Goal: Check status

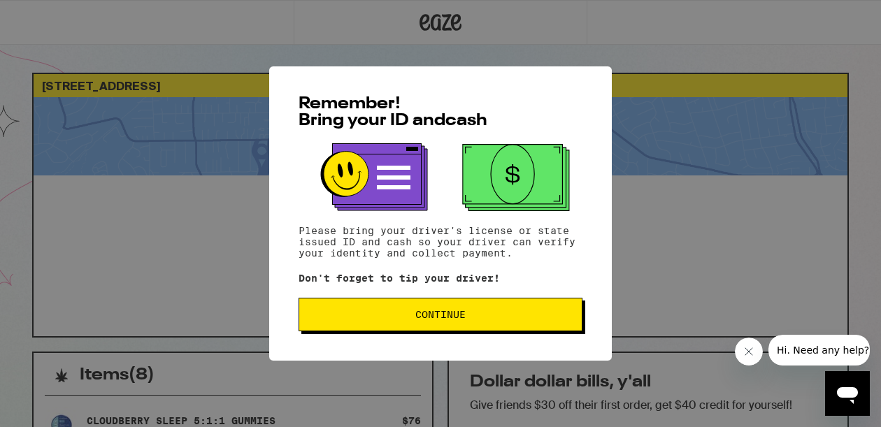
click at [469, 313] on span "Continue" at bounding box center [441, 315] width 260 height 10
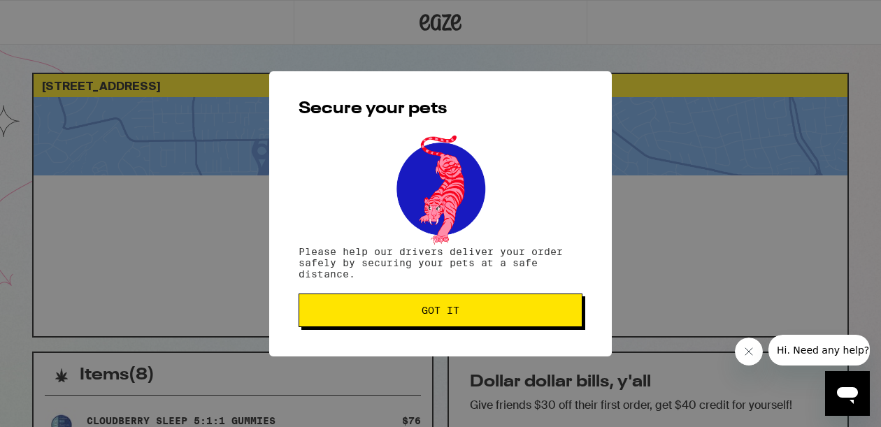
click at [465, 313] on span "Got it" at bounding box center [441, 311] width 260 height 10
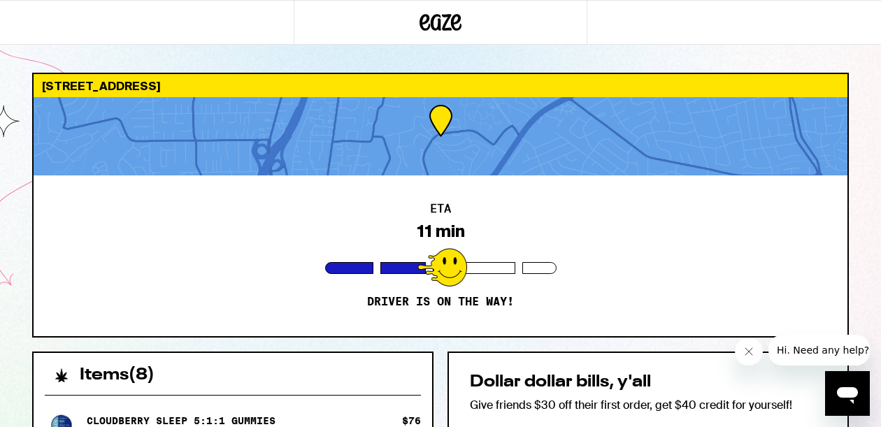
click at [750, 348] on icon "Close message from company" at bounding box center [748, 351] width 11 height 11
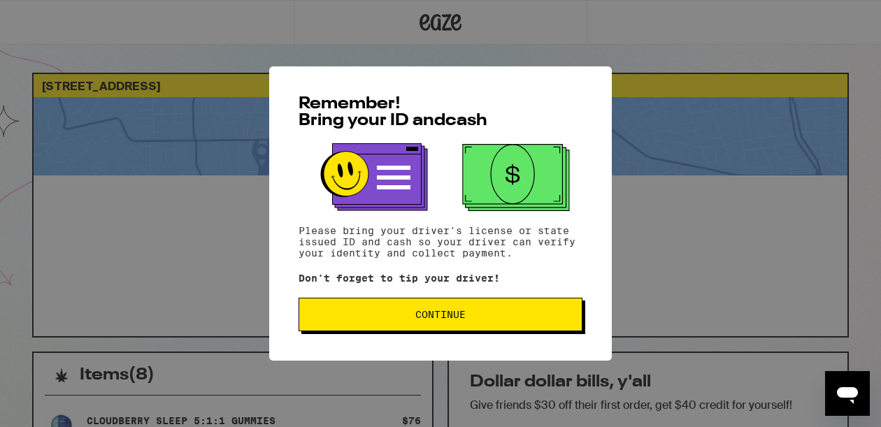
click at [464, 308] on button "Continue" at bounding box center [441, 315] width 284 height 34
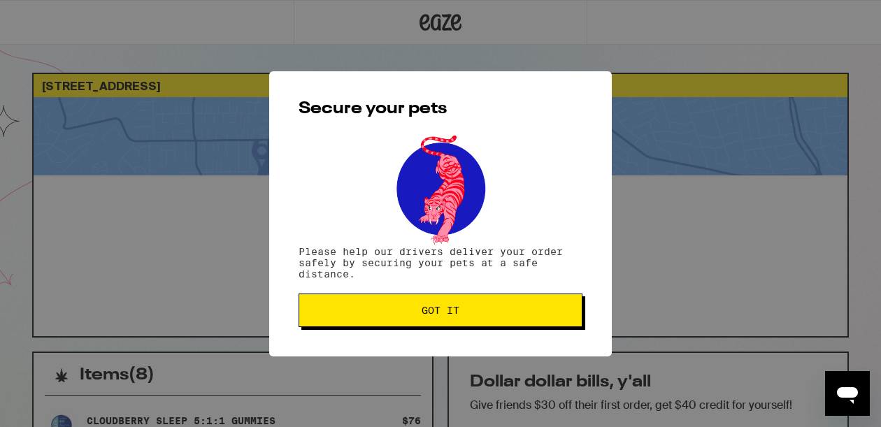
click at [456, 311] on span "Got it" at bounding box center [441, 311] width 38 height 10
